Goal: Information Seeking & Learning: Learn about a topic

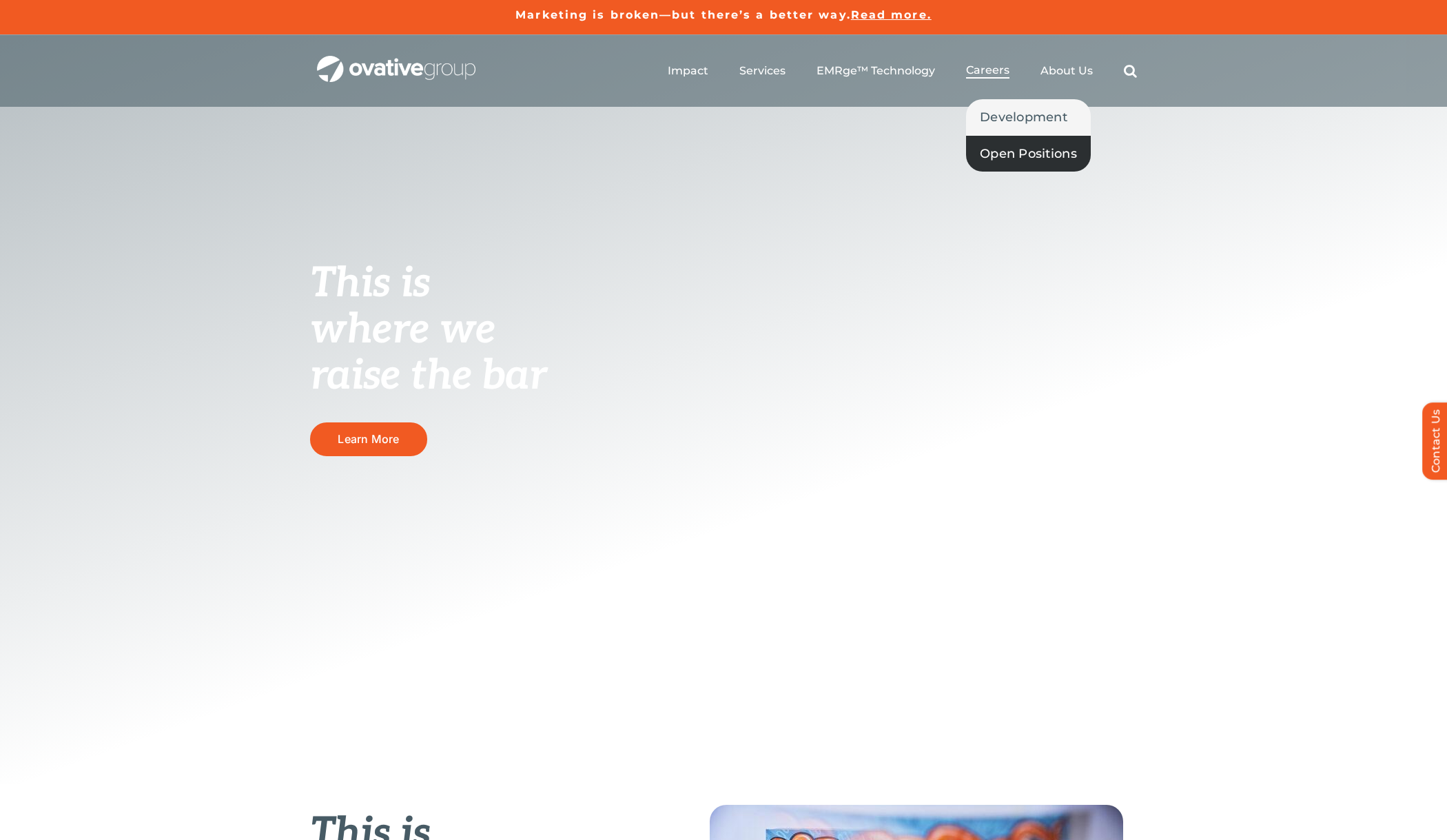
click at [991, 151] on span "Open Positions" at bounding box center [1028, 154] width 97 height 19
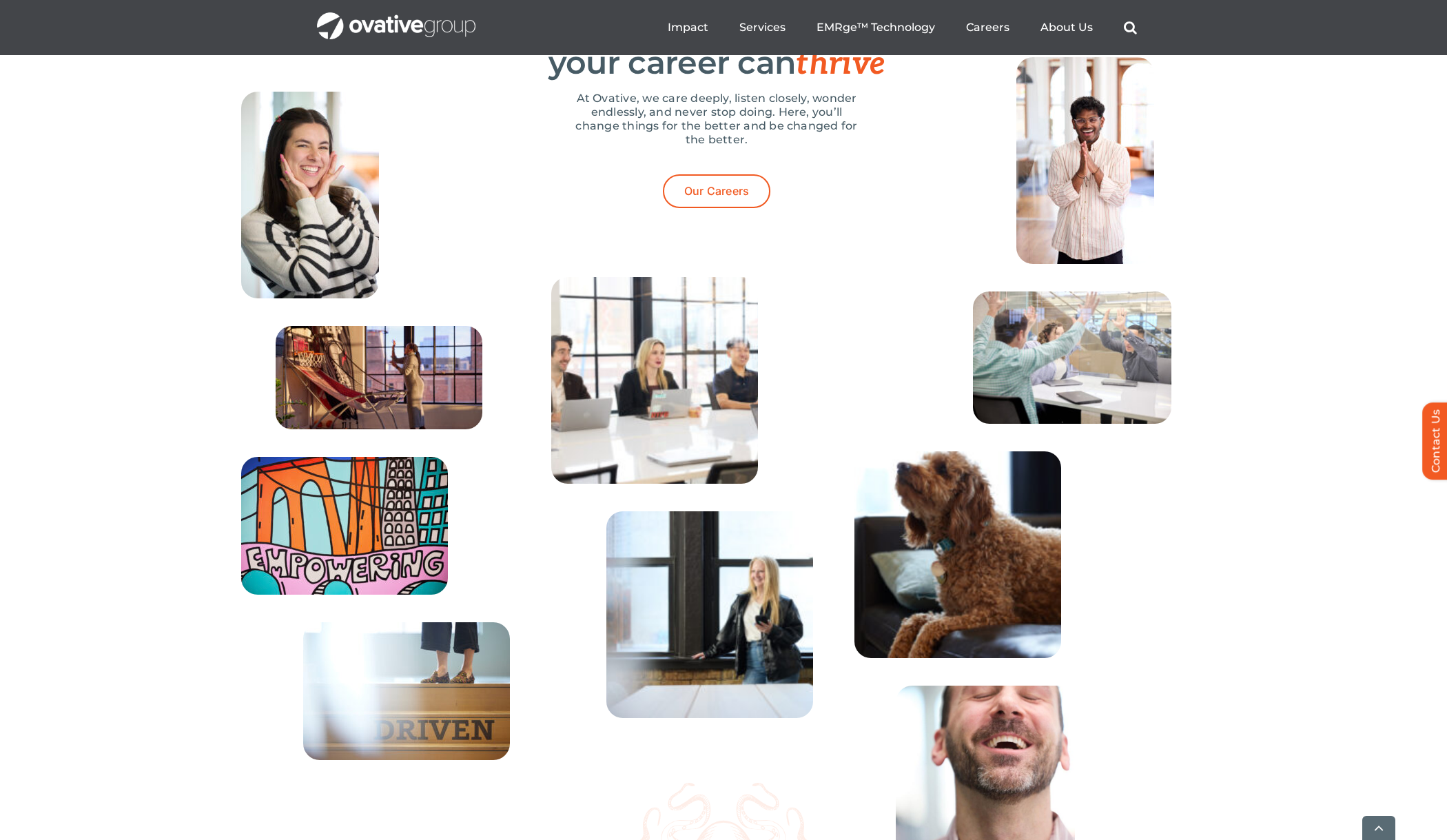
scroll to position [4930, 0]
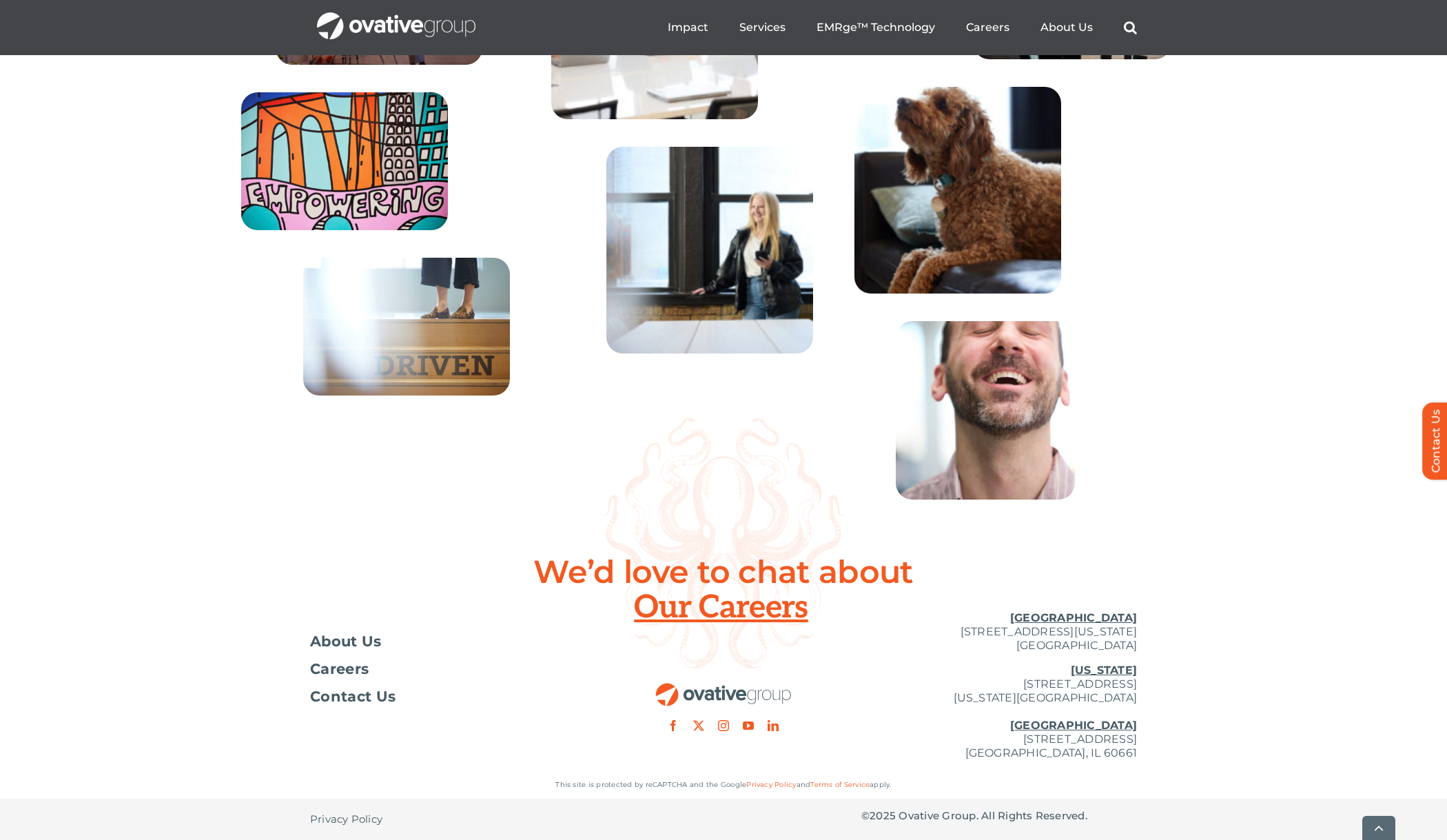
click at [725, 232] on img at bounding box center [709, 250] width 207 height 207
click at [366, 642] on span "About Us" at bounding box center [345, 641] width 71 height 14
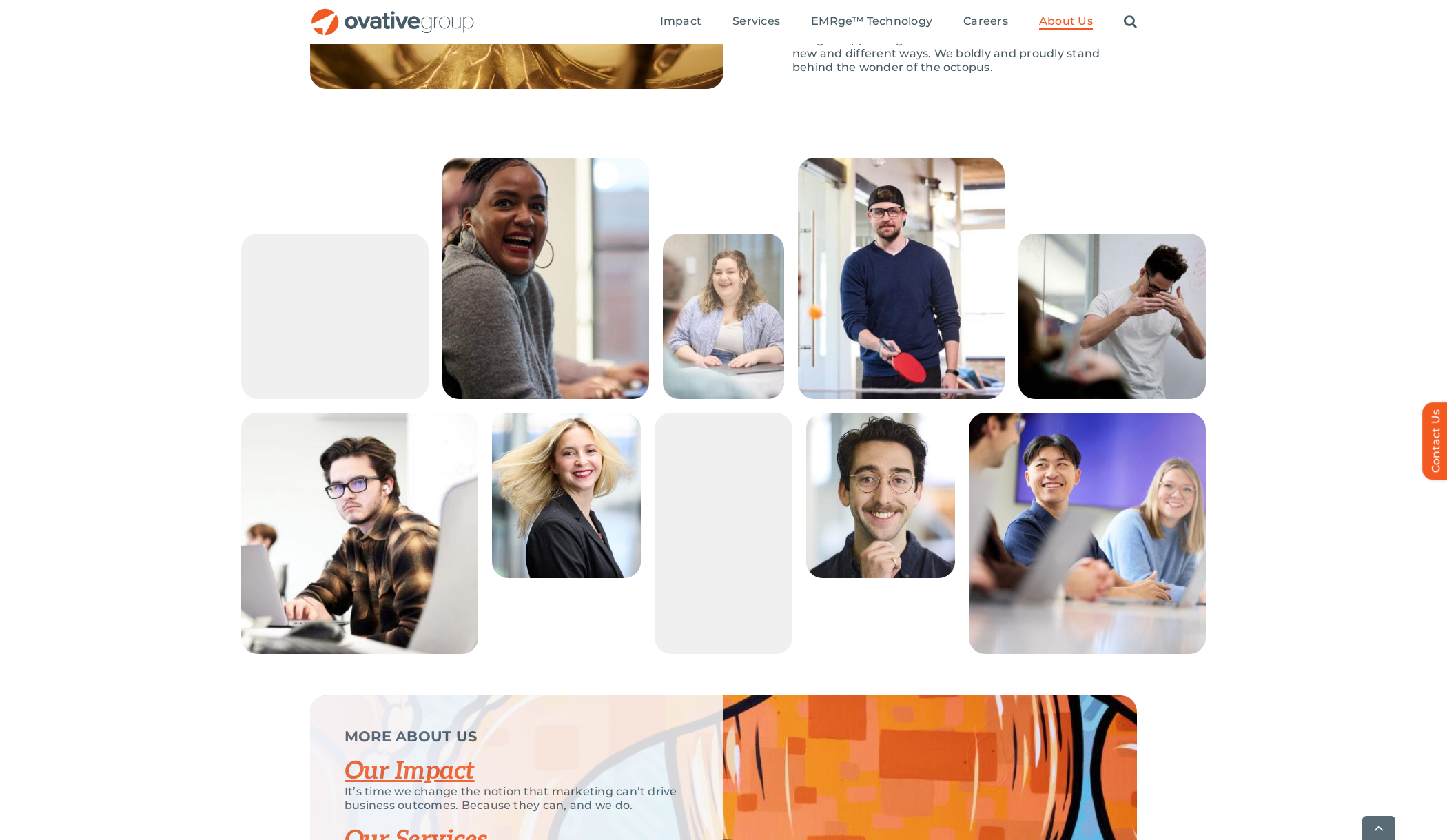
scroll to position [2691, 0]
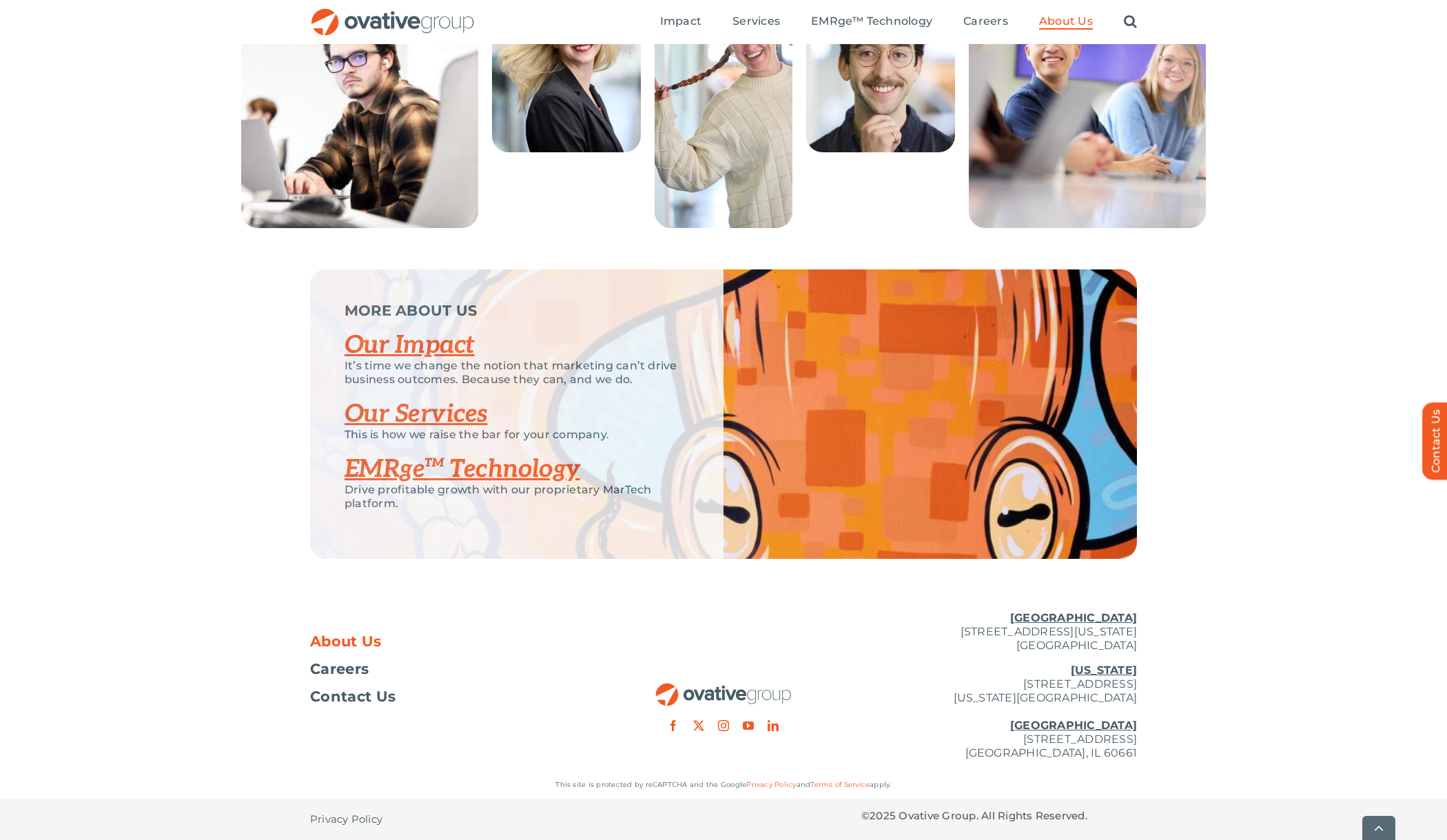
click at [460, 476] on link "EMRge™ Technology" at bounding box center [462, 469] width 236 height 30
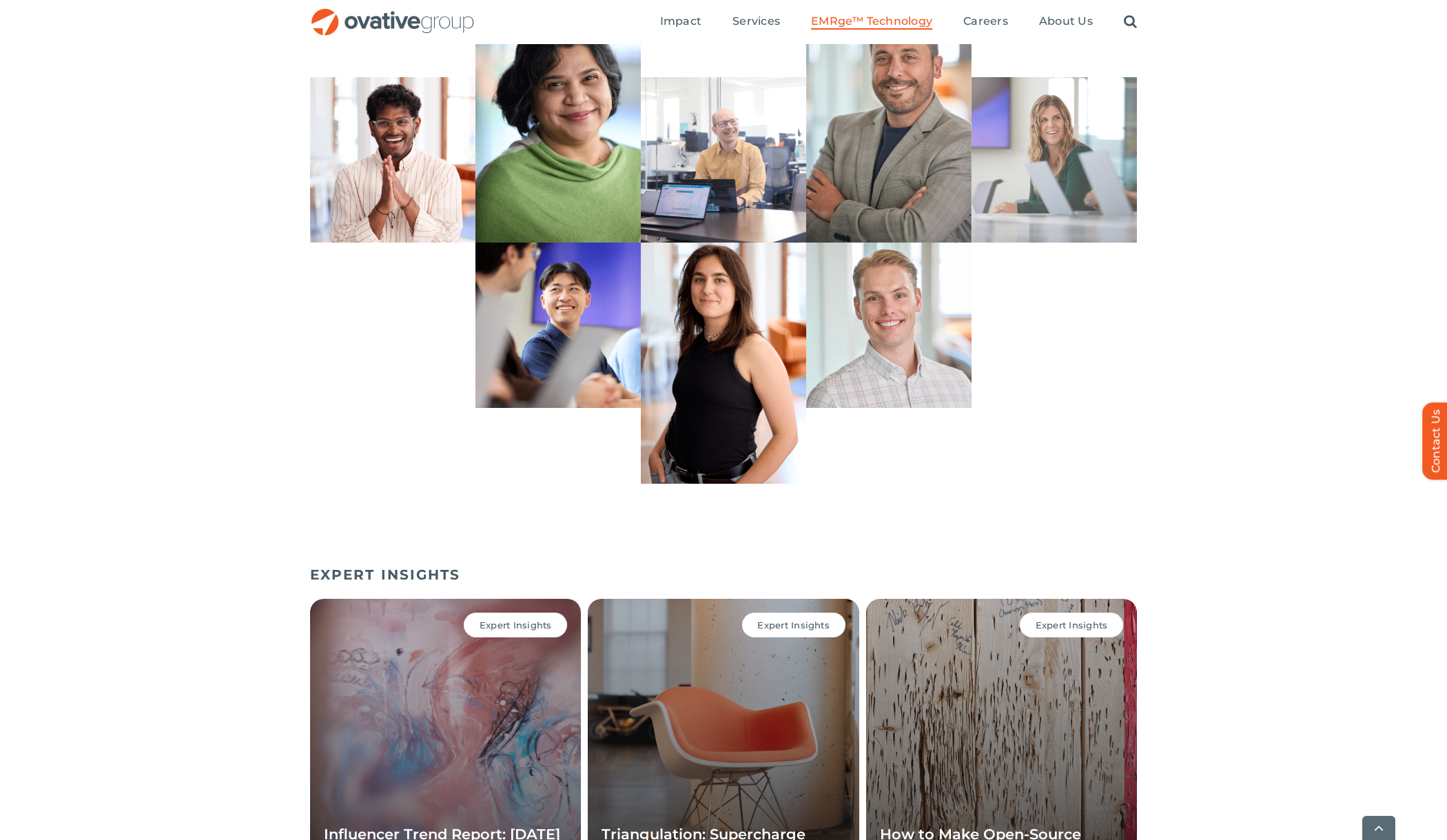
scroll to position [4227, 0]
